Goal: Task Accomplishment & Management: Manage account settings

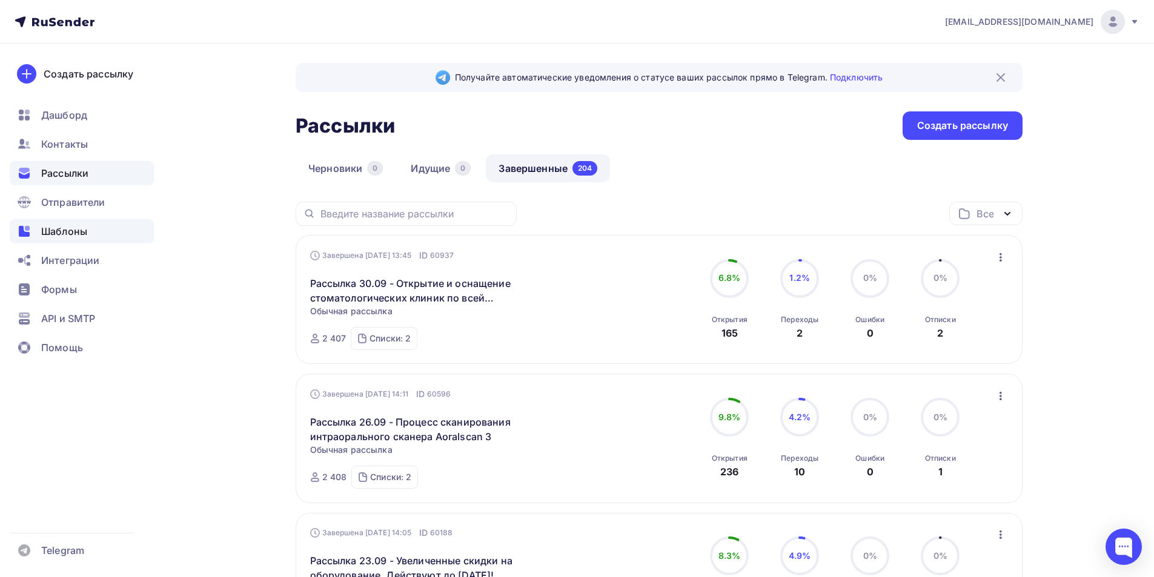
click at [57, 231] on span "Шаблоны" at bounding box center [64, 231] width 46 height 15
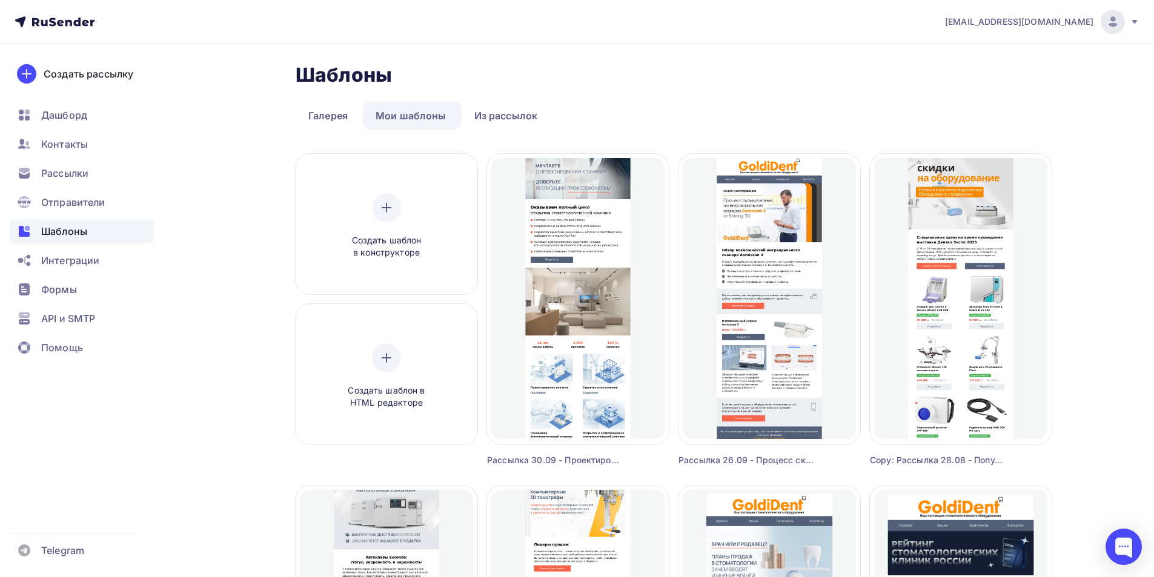
click at [1114, 15] on img at bounding box center [1113, 22] width 15 height 15
click at [974, 109] on span "Выйти" at bounding box center [974, 111] width 32 height 15
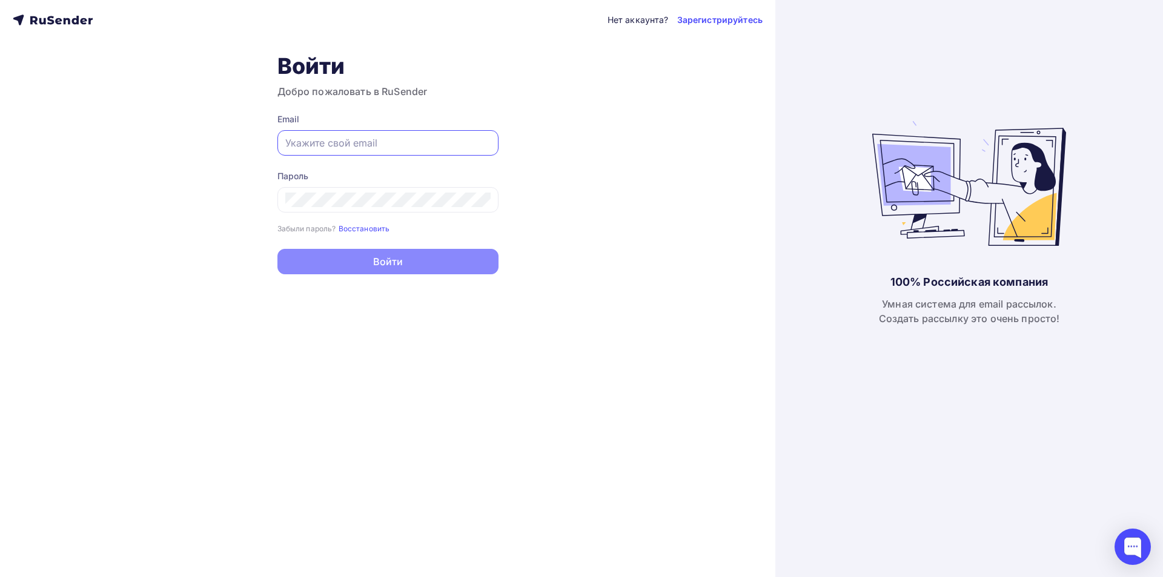
click at [401, 147] on input "text" at bounding box center [387, 143] width 205 height 15
type input "[EMAIL_ADDRESS][DOMAIN_NAME]"
click at [443, 211] on div at bounding box center [388, 199] width 221 height 25
click at [464, 192] on div at bounding box center [388, 199] width 221 height 25
click at [479, 138] on g at bounding box center [478, 143] width 11 height 12
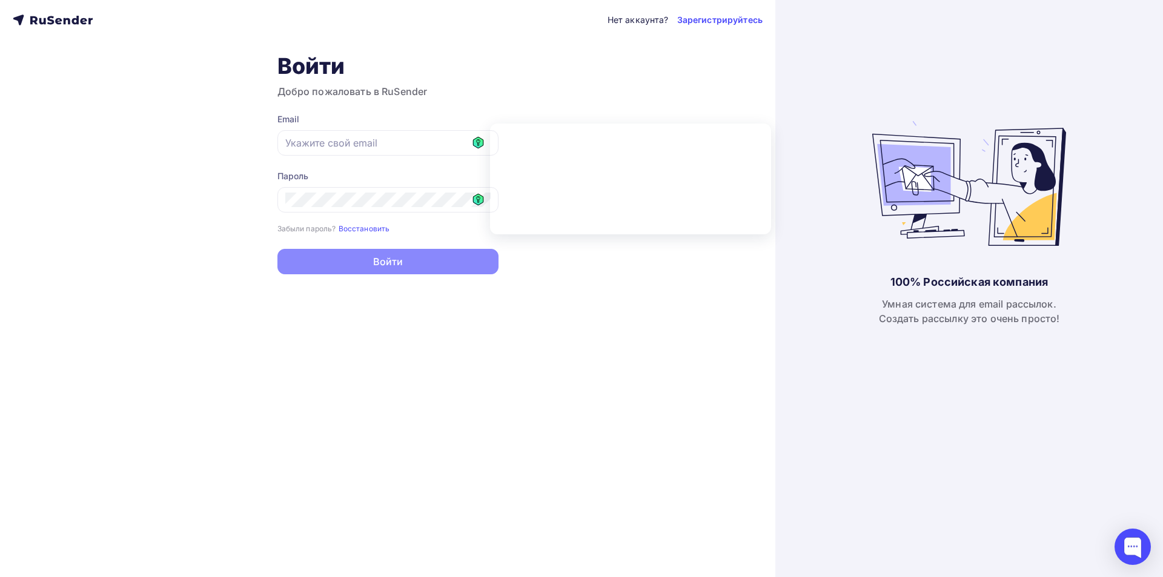
type input "[EMAIL_ADDRESS][DOMAIN_NAME]"
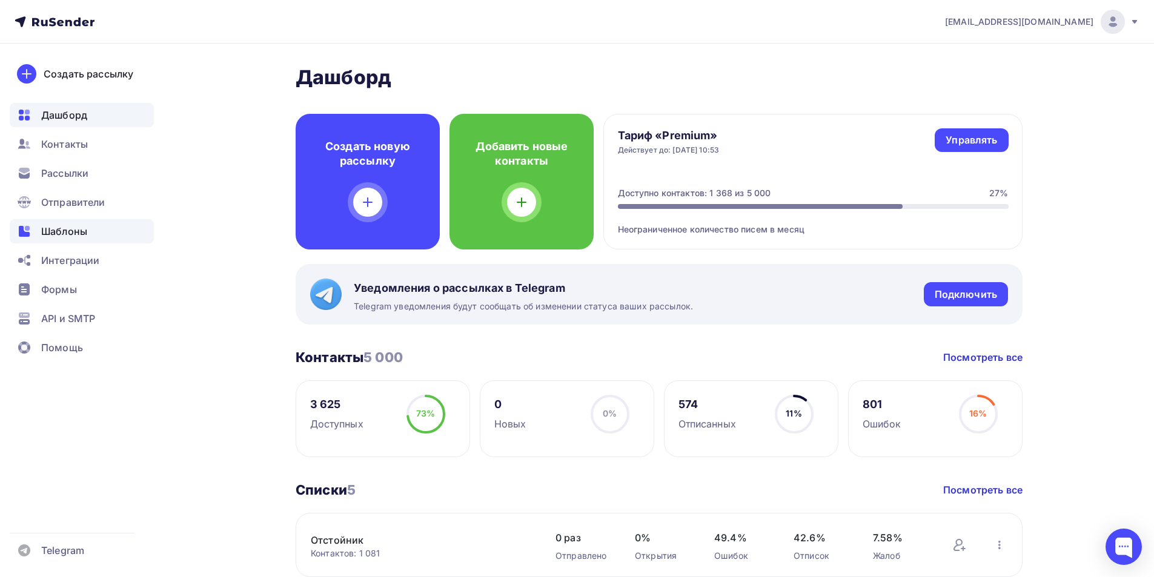
click at [57, 229] on span "Шаблоны" at bounding box center [64, 231] width 46 height 15
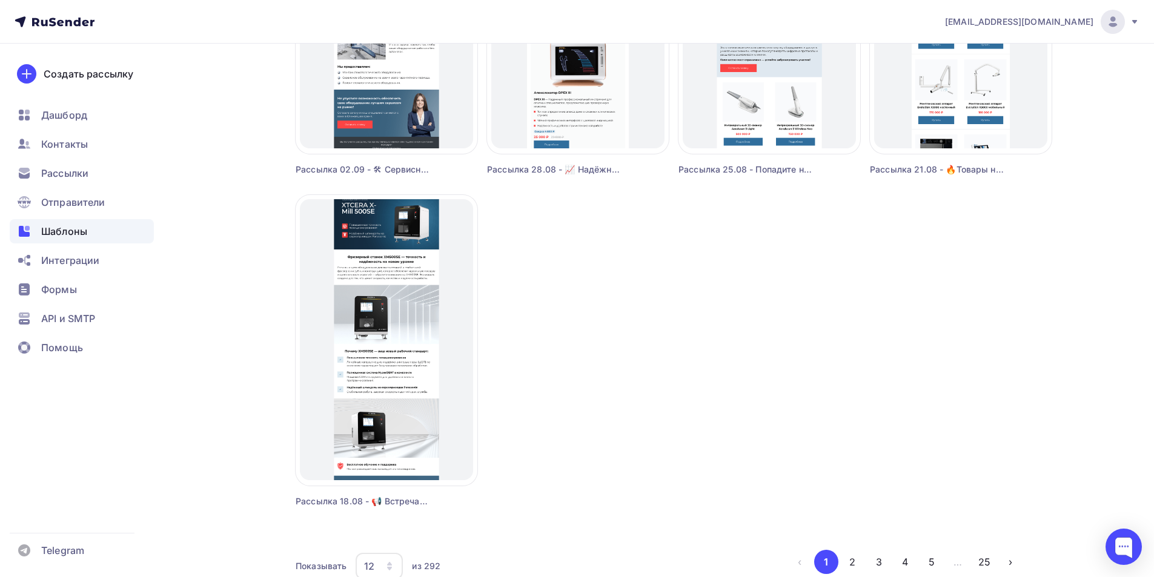
scroll to position [970, 0]
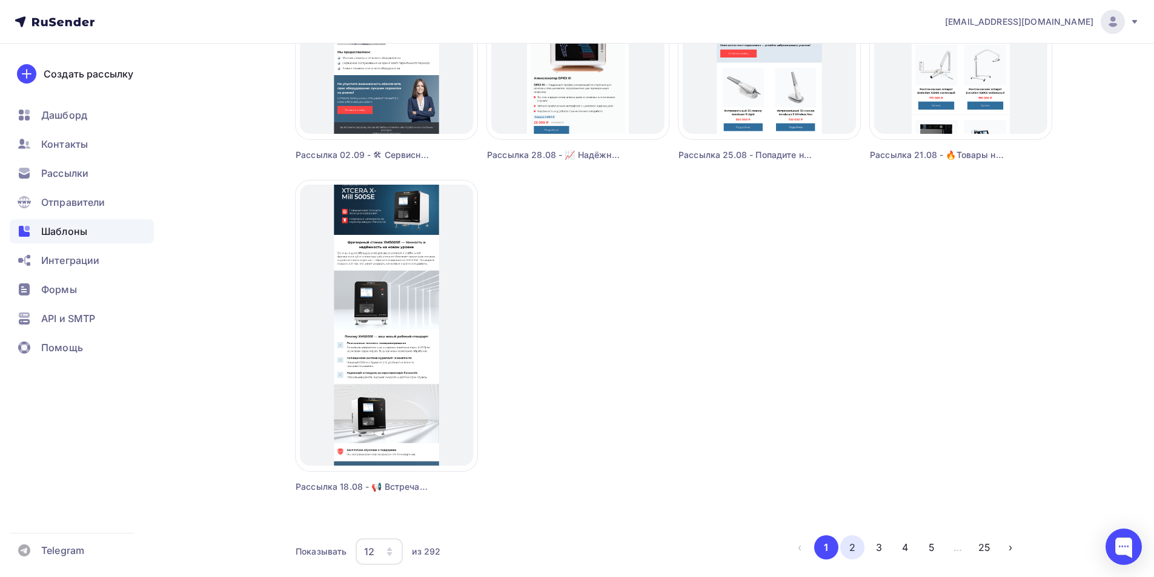
click at [857, 542] on button "2" at bounding box center [852, 548] width 24 height 24
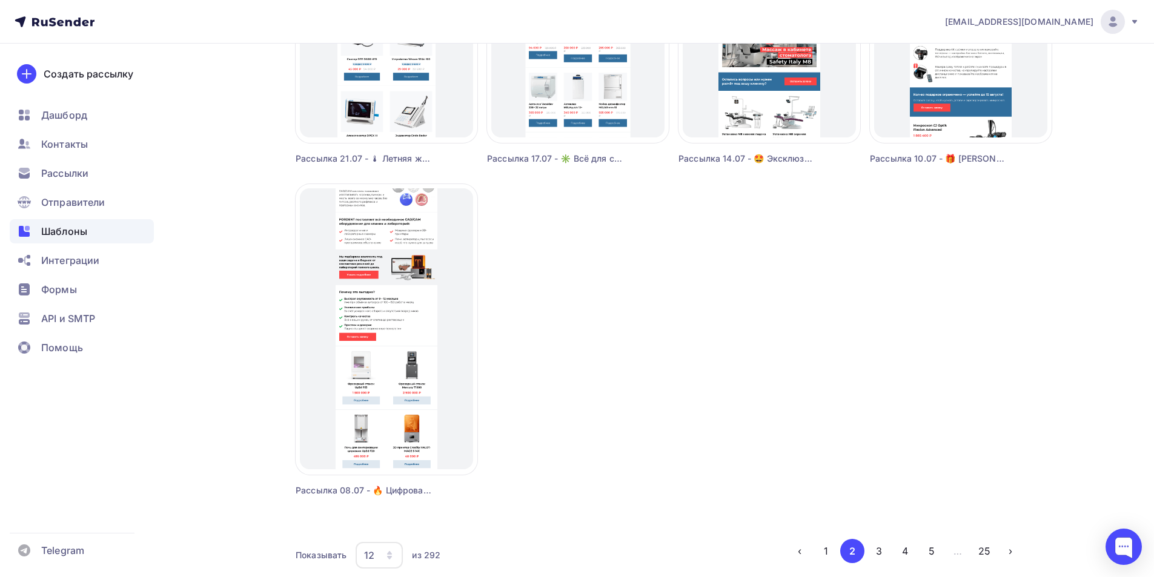
scroll to position [1022, 0]
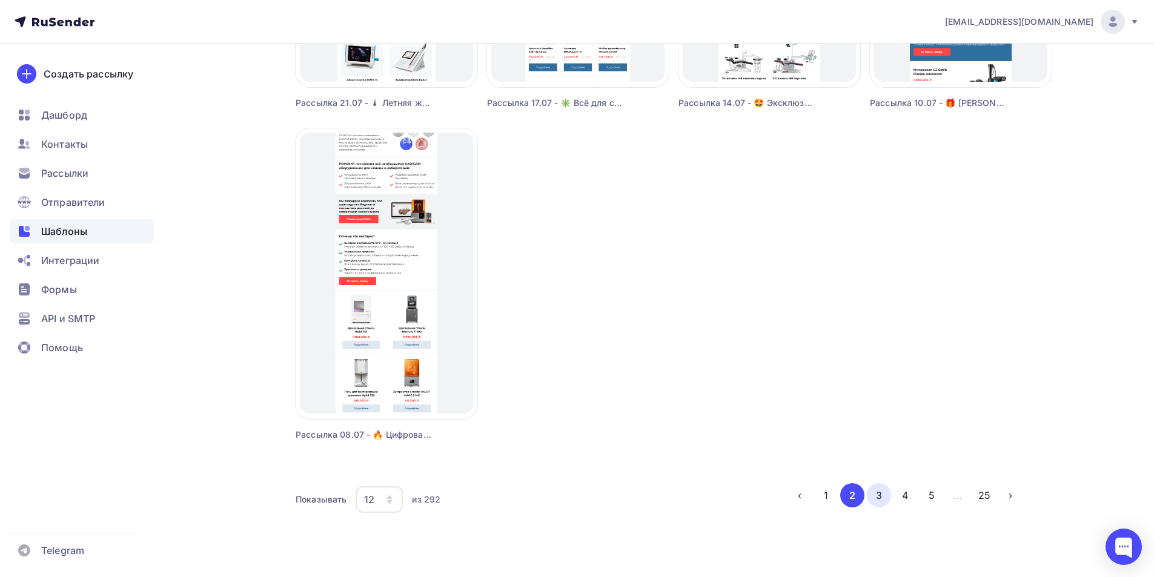
click at [880, 502] on button "3" at bounding box center [879, 496] width 24 height 24
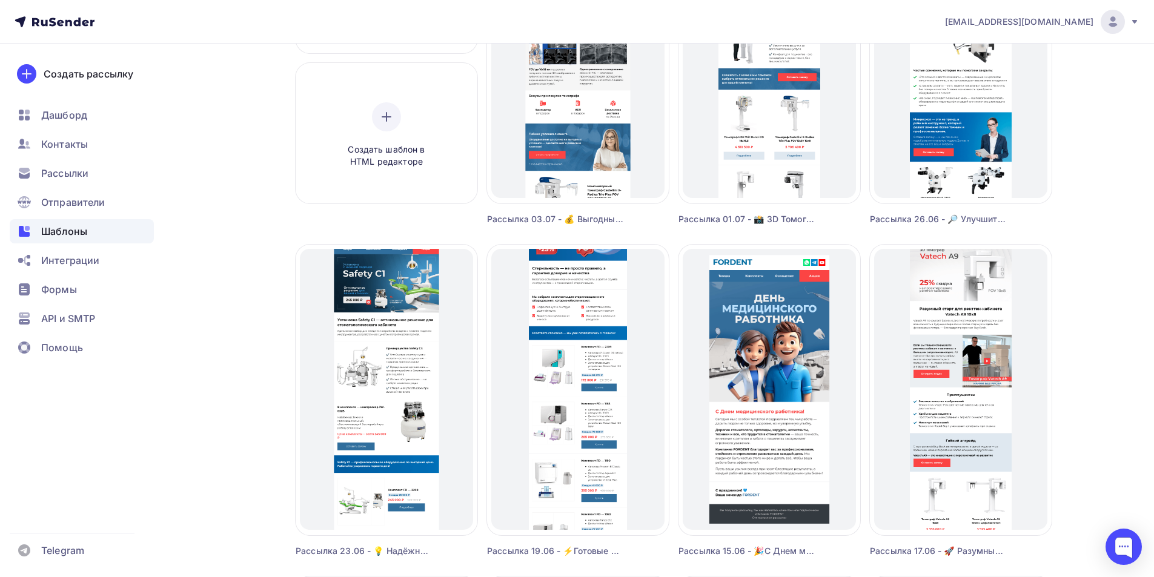
scroll to position [355, 0]
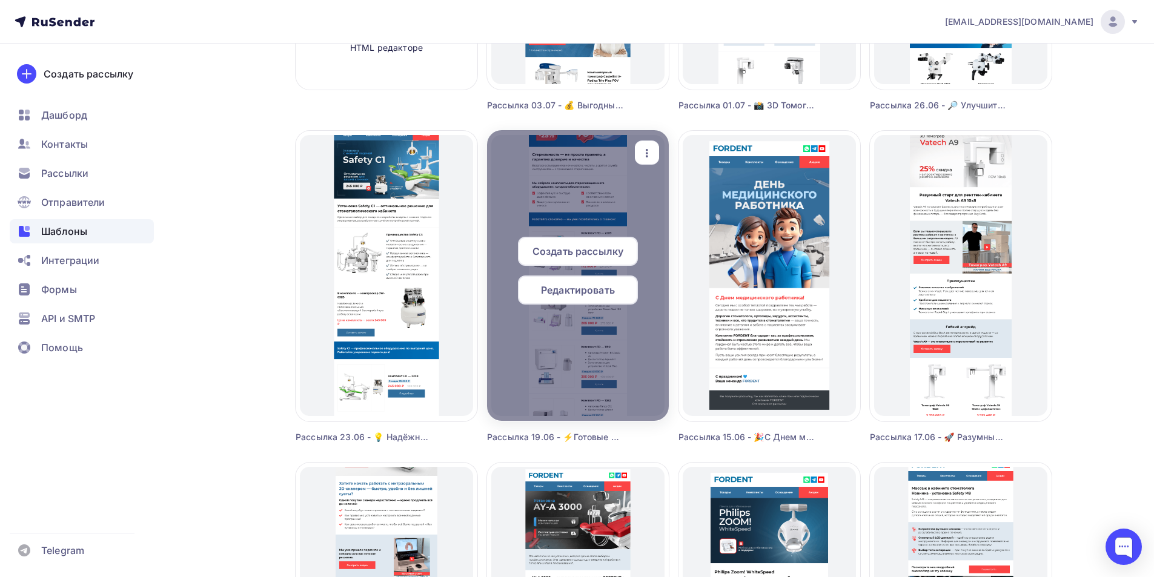
click at [555, 289] on span "Редактировать" at bounding box center [578, 290] width 74 height 15
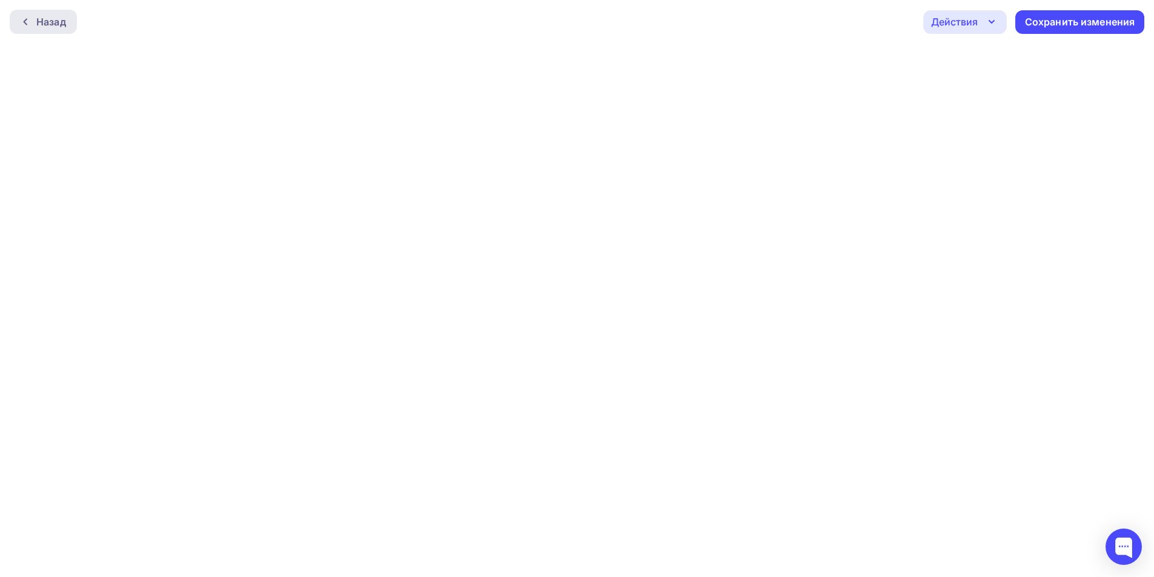
click at [38, 19] on div "Назад" at bounding box center [51, 22] width 30 height 15
